Goal: Transaction & Acquisition: Purchase product/service

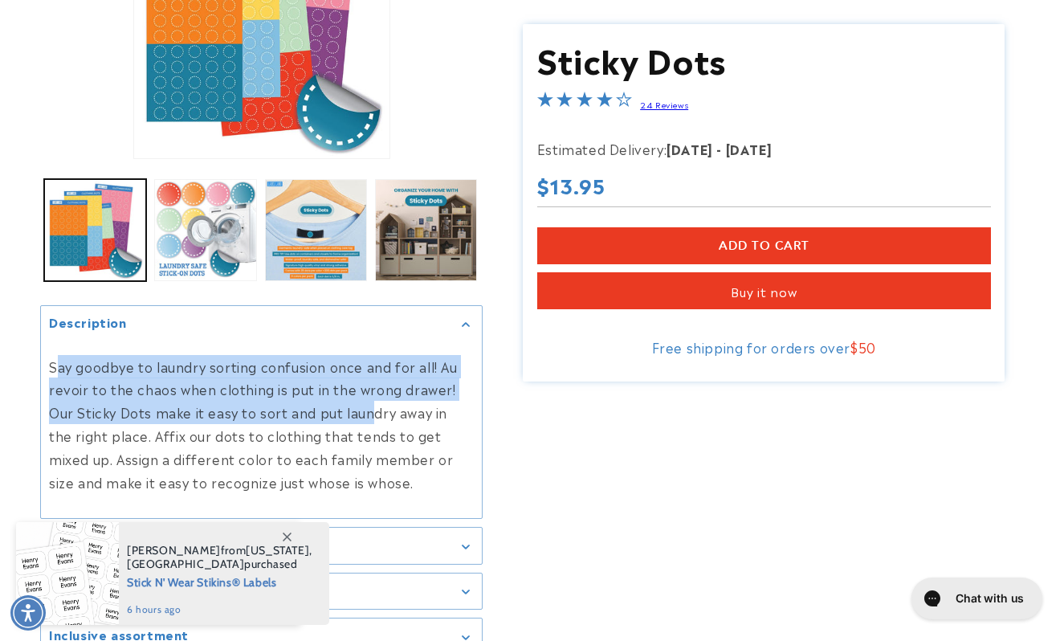
scroll to position [271, 0]
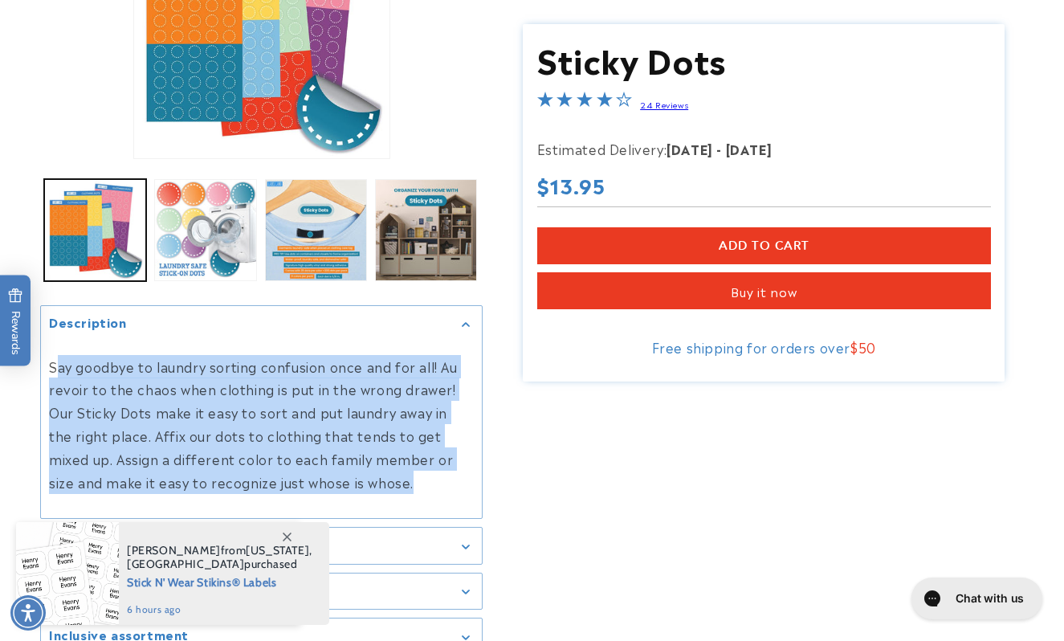
click at [369, 471] on p "Say goodbye to laundry sorting confusion once and for all! Au revoir to the cha…" at bounding box center [261, 424] width 425 height 139
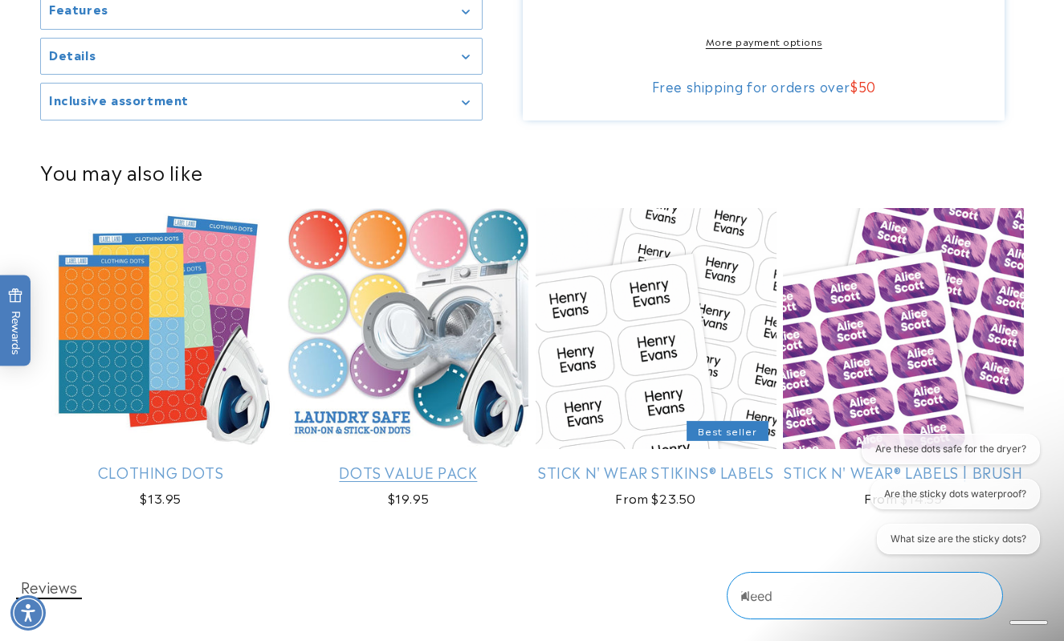
click at [422, 463] on link "Dots Value Pack" at bounding box center [407, 472] width 241 height 18
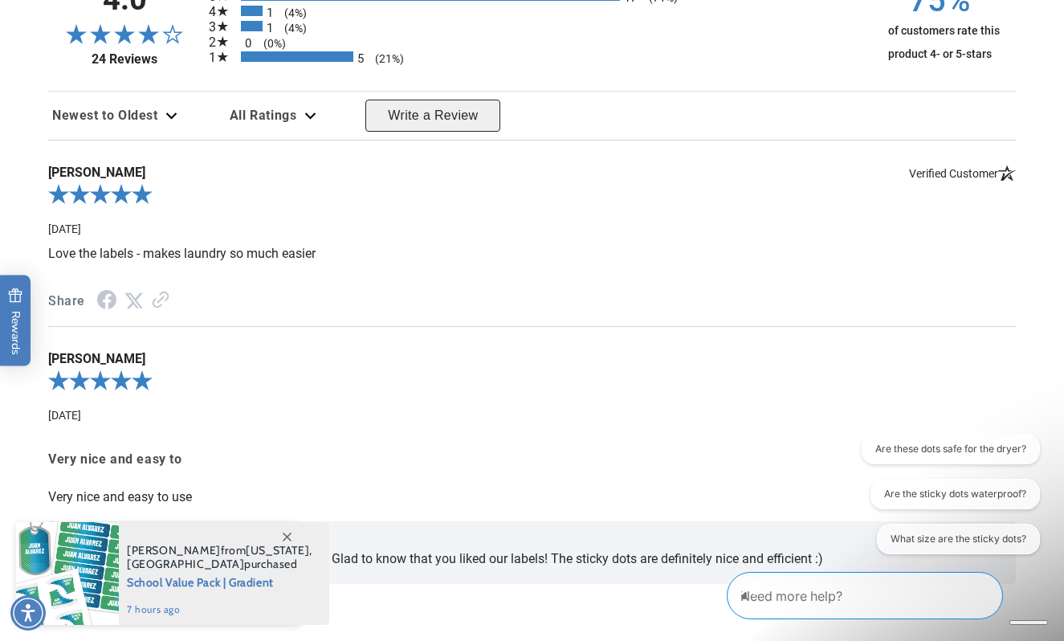
scroll to position [1482, 0]
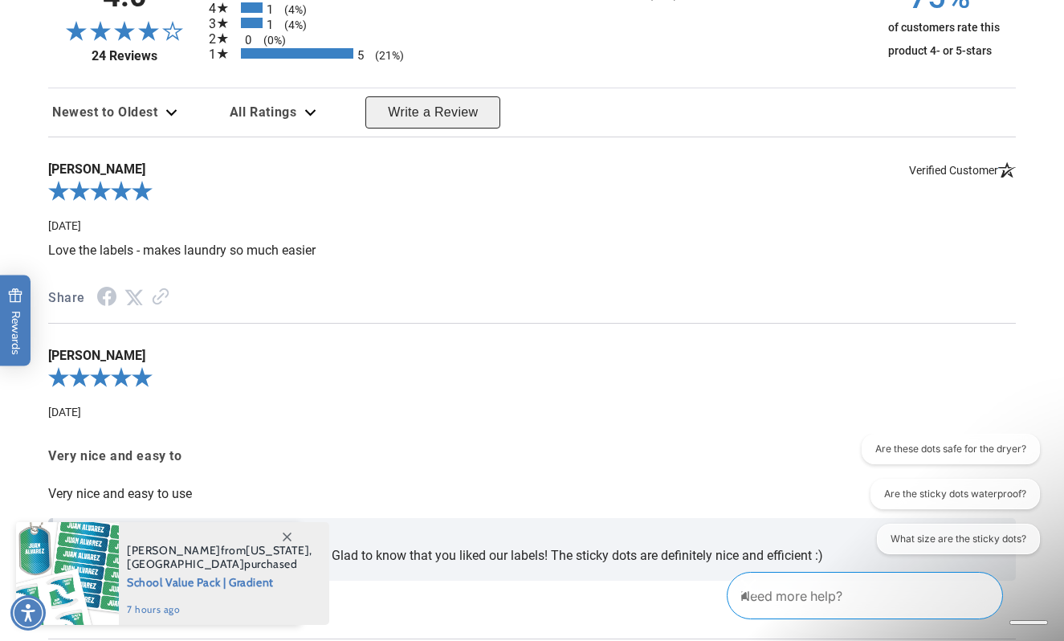
click at [286, 533] on icon at bounding box center [287, 536] width 9 height 9
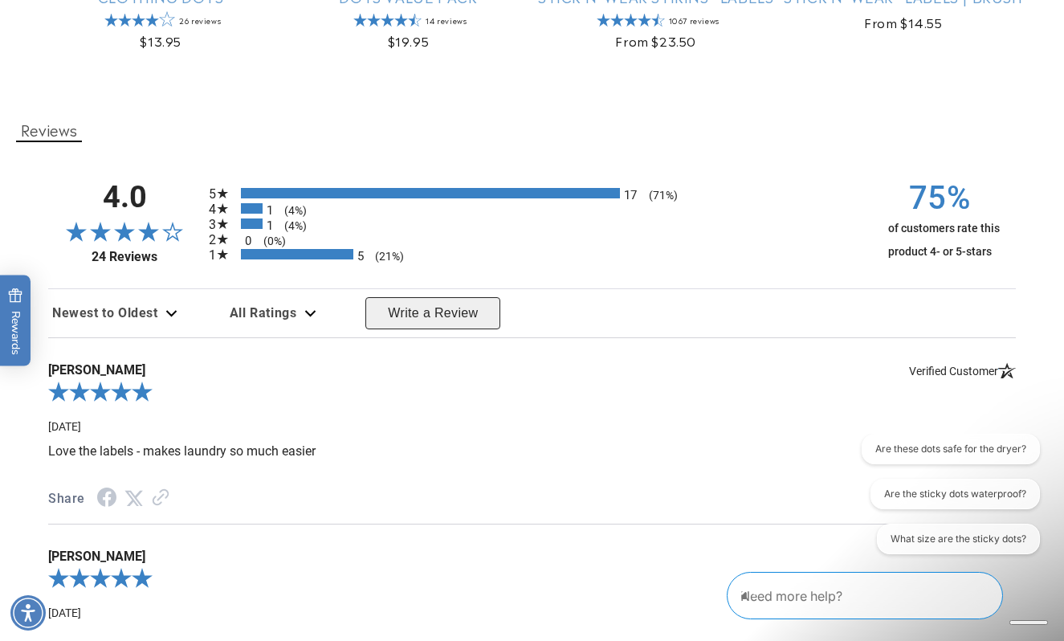
scroll to position [1282, 0]
